Goal: Information Seeking & Learning: Learn about a topic

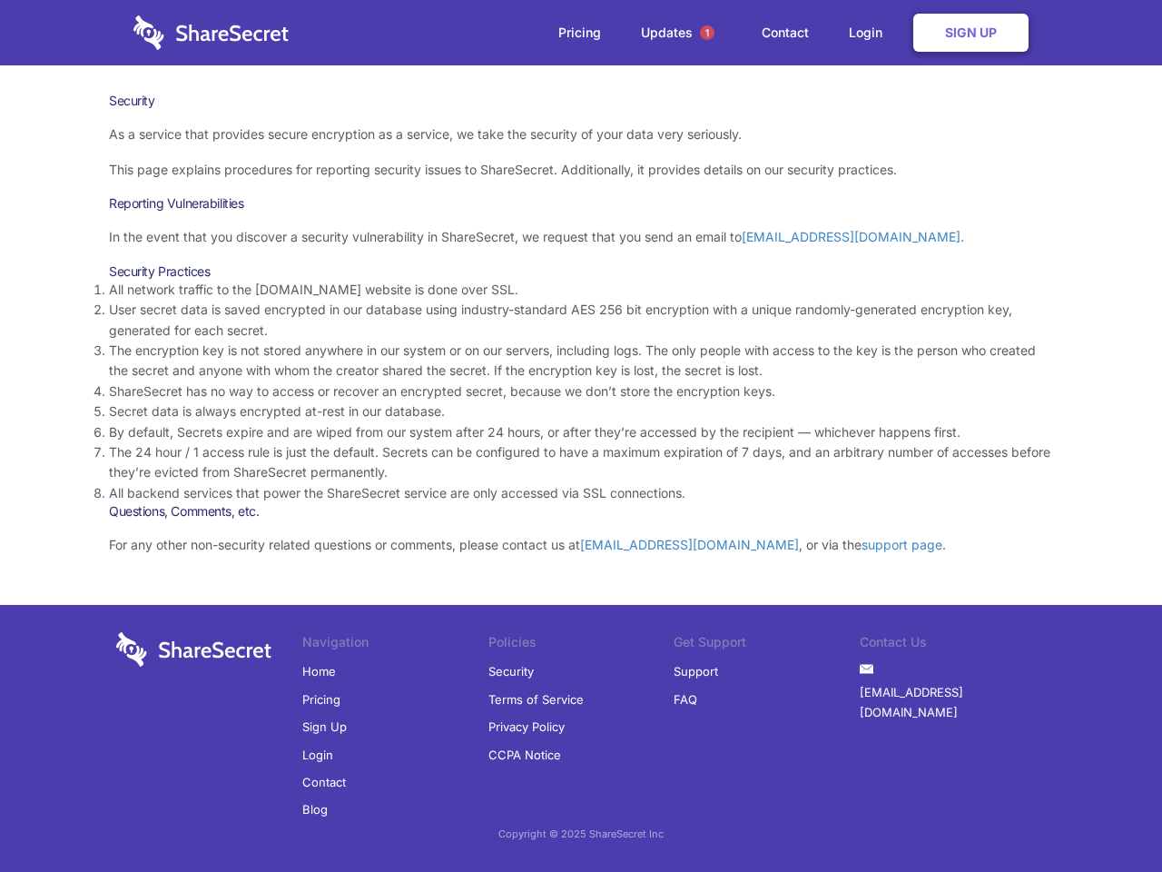
click at [581, 436] on li "By default, Secrets expire and are wiped from our system after 24 hours, or aft…" at bounding box center [581, 432] width 944 height 20
click at [707, 33] on span "1" at bounding box center [707, 32] width 15 height 15
